Goal: Information Seeking & Learning: Compare options

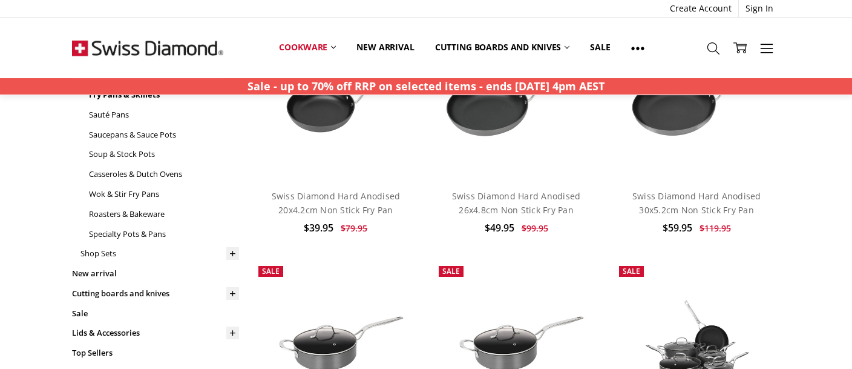
scroll to position [128, 0]
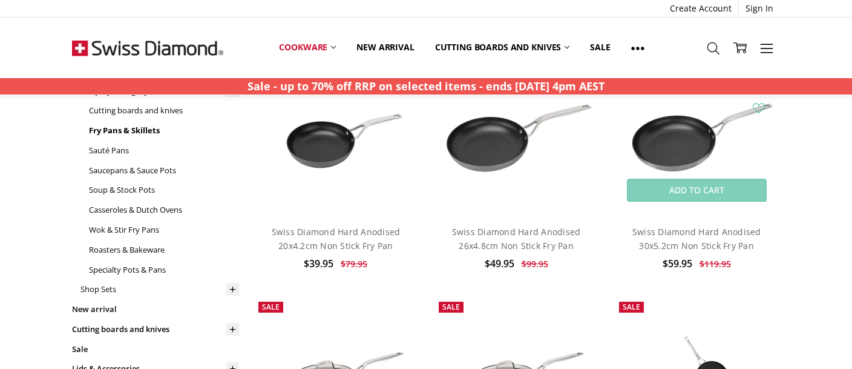
click at [692, 148] on img at bounding box center [696, 131] width 167 height 111
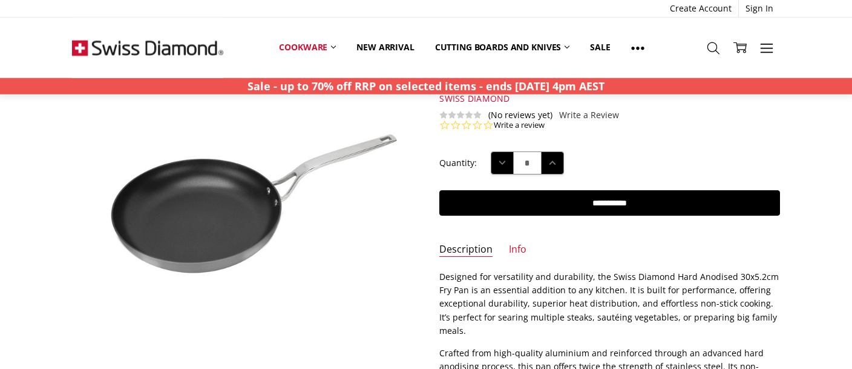
scroll to position [64, 0]
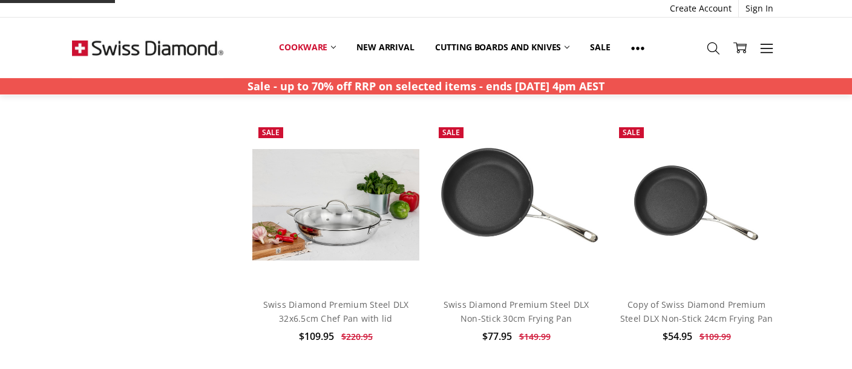
scroll to position [894, 0]
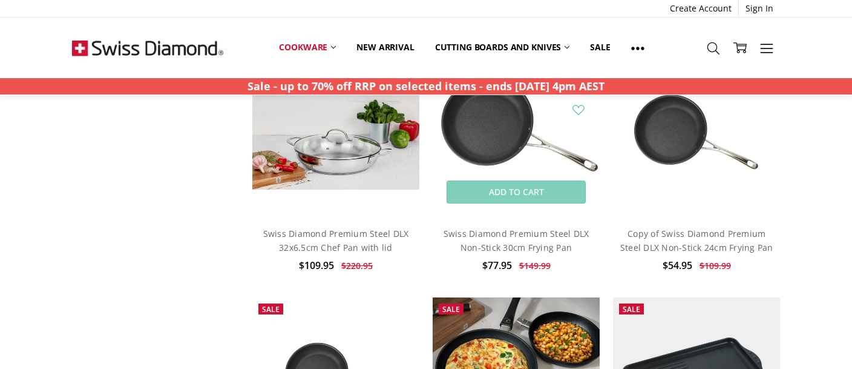
click at [496, 134] on img at bounding box center [516, 133] width 167 height 167
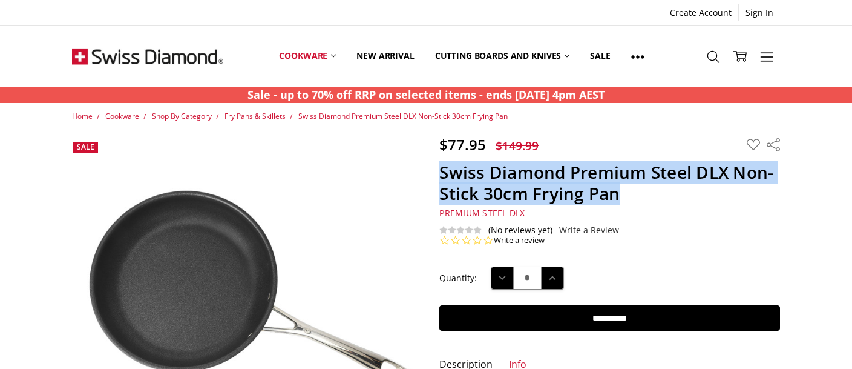
drag, startPoint x: 444, startPoint y: 171, endPoint x: 722, endPoint y: 191, distance: 279.7
click at [722, 191] on h1 "Swiss Diamond Premium Steel DLX Non-Stick 30cm Frying Pan" at bounding box center [609, 183] width 341 height 42
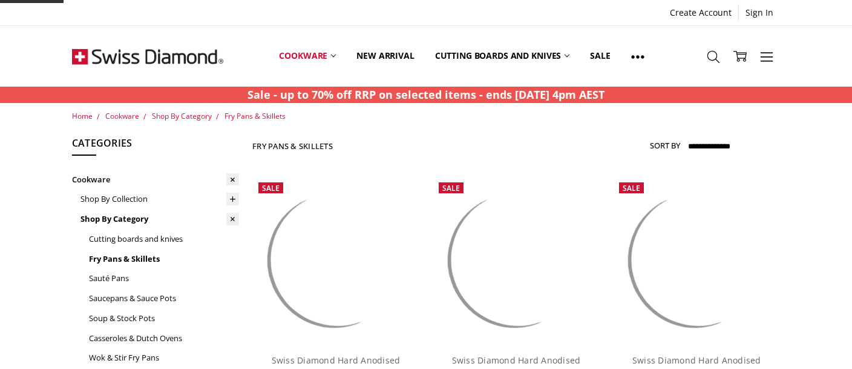
scroll to position [894, 0]
